Goal: Navigation & Orientation: Find specific page/section

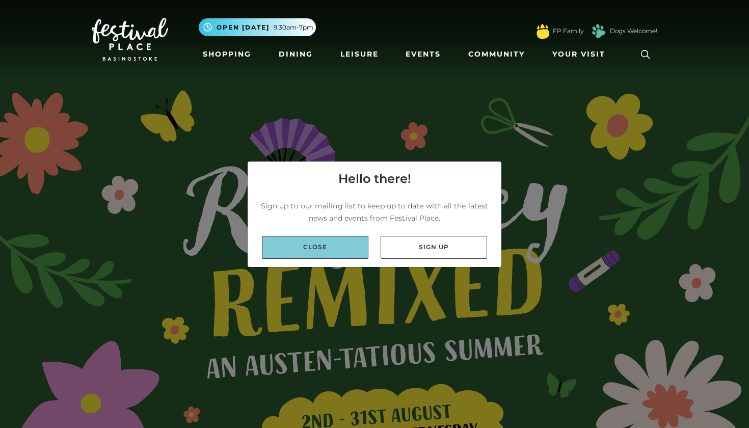
click at [332, 243] on link "Close" at bounding box center [315, 247] width 107 height 23
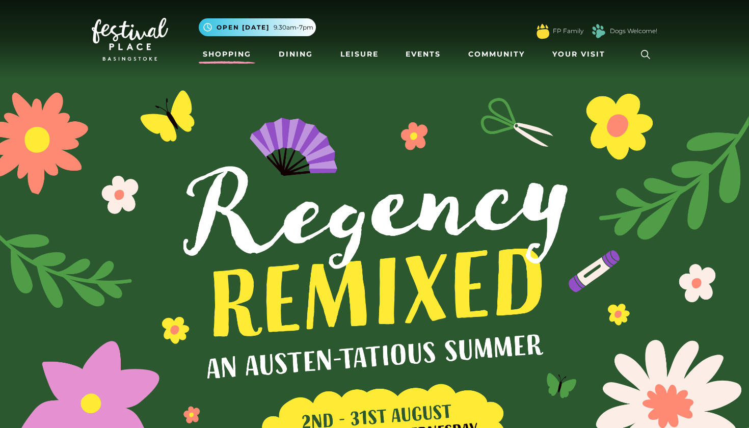
click at [242, 51] on link "Shopping" at bounding box center [227, 54] width 57 height 19
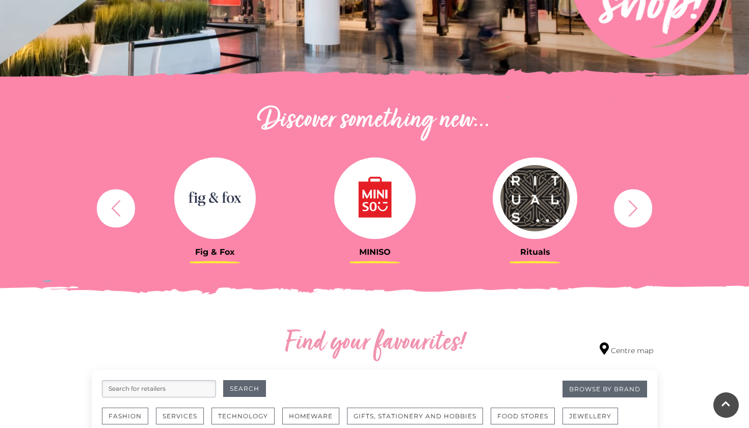
scroll to position [288, 0]
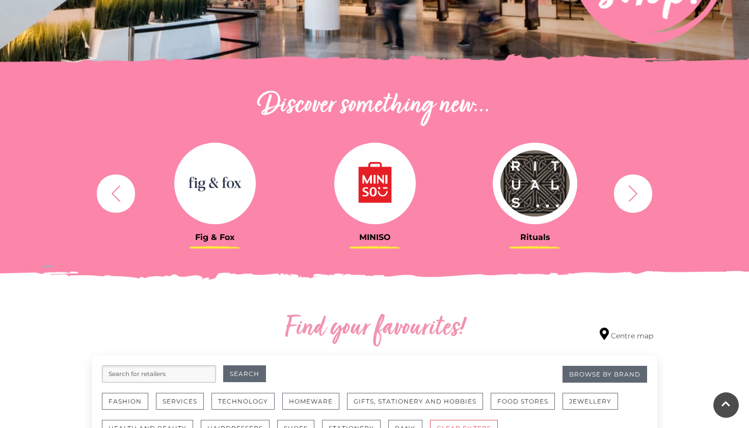
click at [639, 197] on icon "button" at bounding box center [633, 193] width 19 height 19
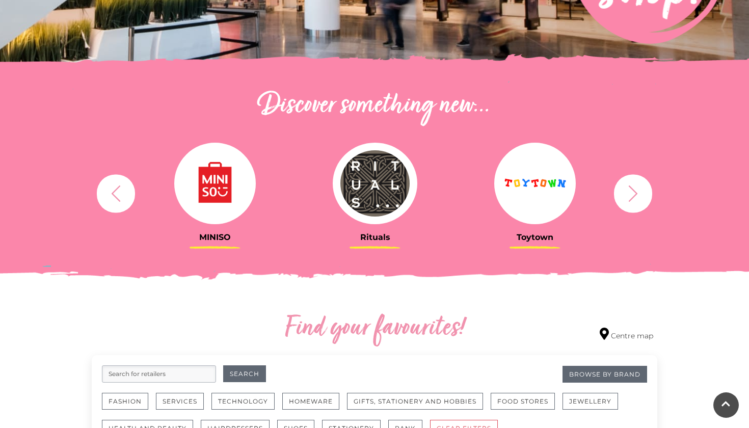
click at [639, 197] on icon "button" at bounding box center [633, 193] width 19 height 19
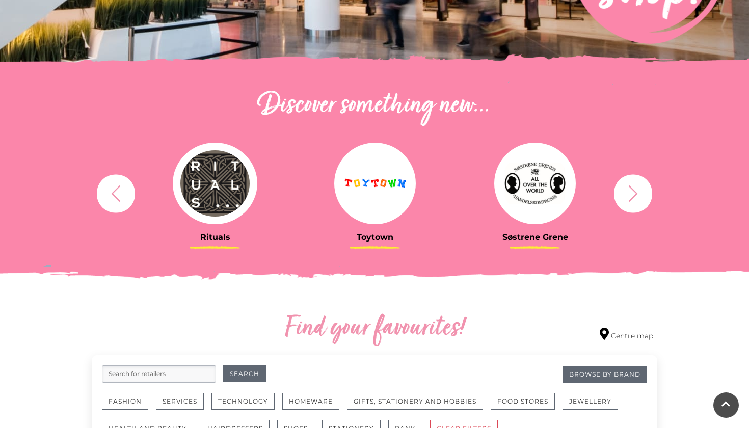
click at [639, 197] on icon "button" at bounding box center [633, 193] width 19 height 19
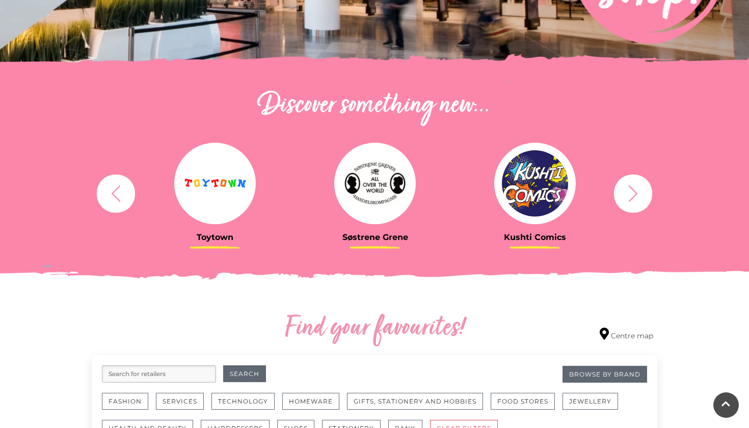
click at [639, 197] on icon "button" at bounding box center [633, 193] width 19 height 19
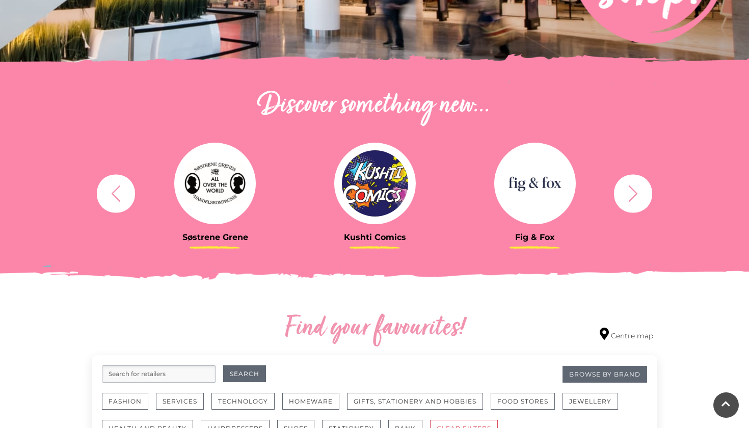
click at [639, 197] on icon "button" at bounding box center [633, 193] width 19 height 19
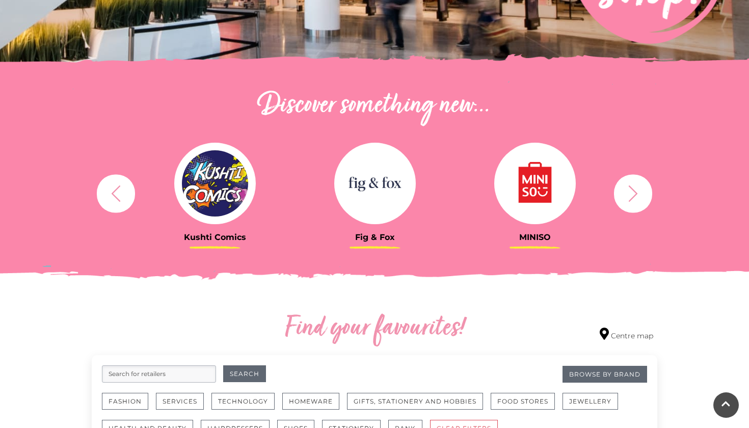
click at [639, 197] on icon "button" at bounding box center [633, 193] width 19 height 19
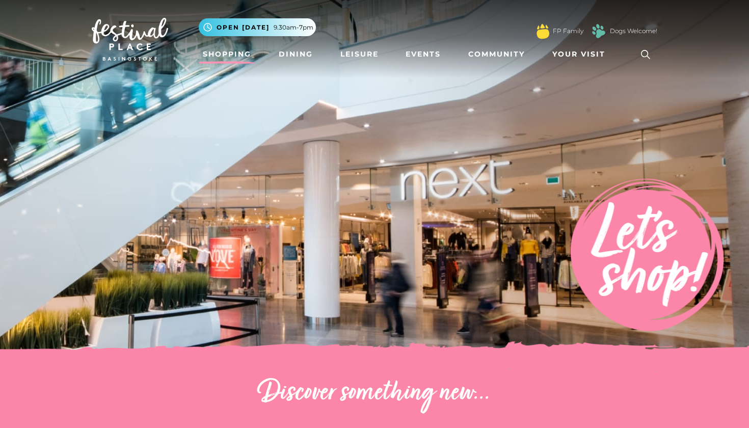
scroll to position [0, 0]
click at [300, 58] on link "Dining" at bounding box center [296, 54] width 42 height 19
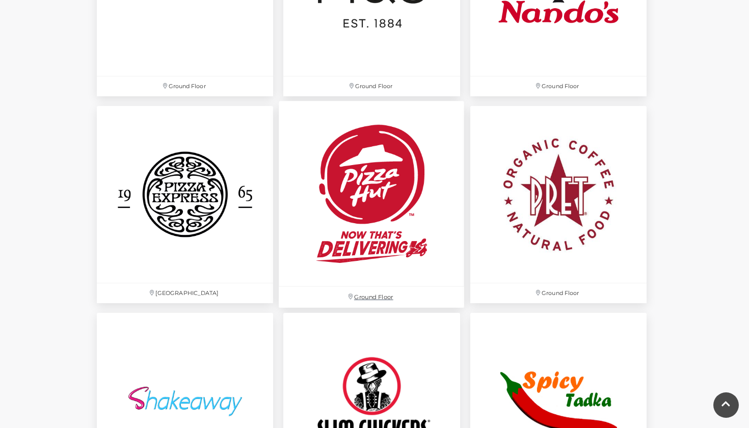
scroll to position [2713, 0]
